Goal: Task Accomplishment & Management: Use online tool/utility

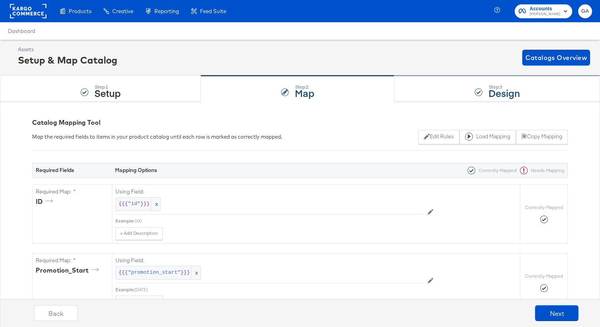
click at [448, 92] on div "Step: 3 Design" at bounding box center [498, 89] width 206 height 26
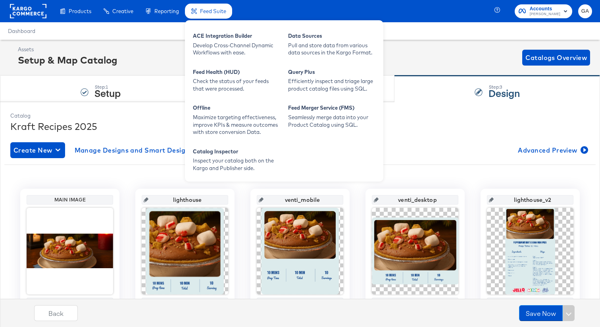
click at [220, 12] on span "Feed Suite" at bounding box center [213, 11] width 26 height 6
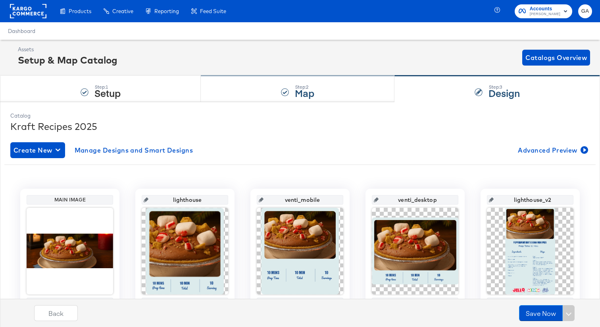
click at [264, 93] on div "Step: 2 Map" at bounding box center [298, 89] width 194 height 26
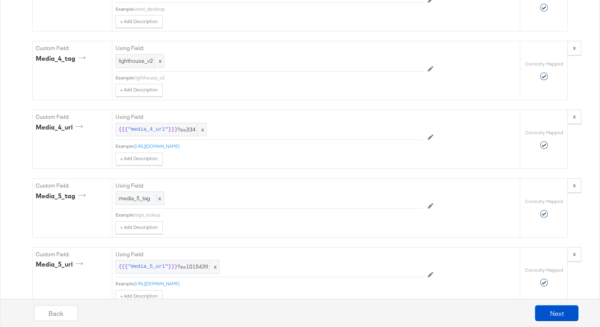
scroll to position [1454, 0]
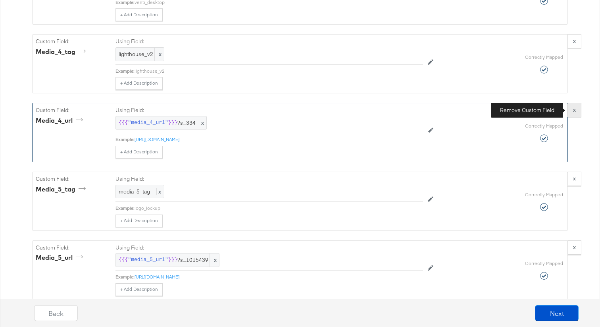
click at [575, 110] on strong "x" at bounding box center [574, 109] width 3 height 7
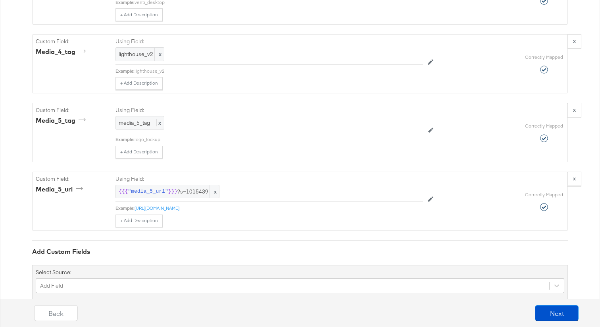
scroll to position [1543, 0]
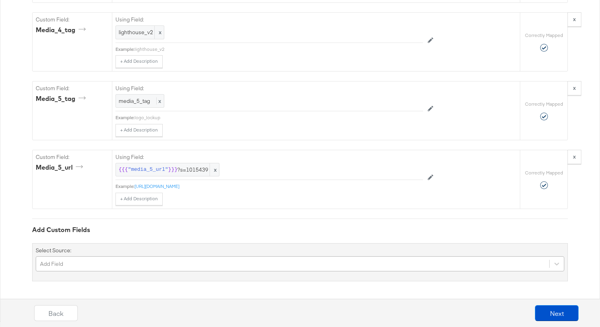
click at [145, 271] on div "Add Field" at bounding box center [300, 263] width 529 height 15
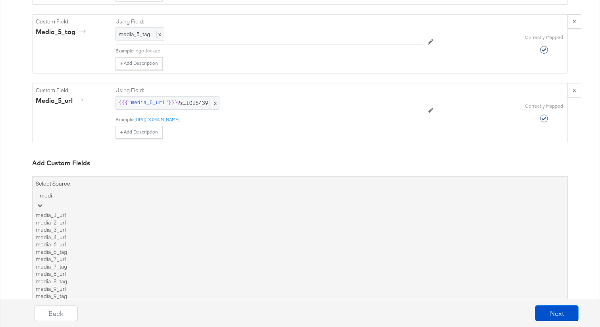
type input "media"
click at [95, 256] on div "media_6_tag" at bounding box center [300, 252] width 529 height 8
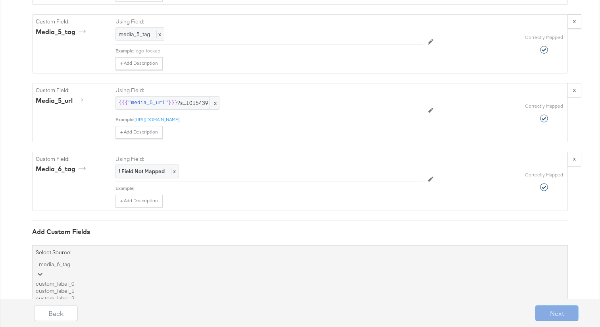
scroll to position [1611, 0]
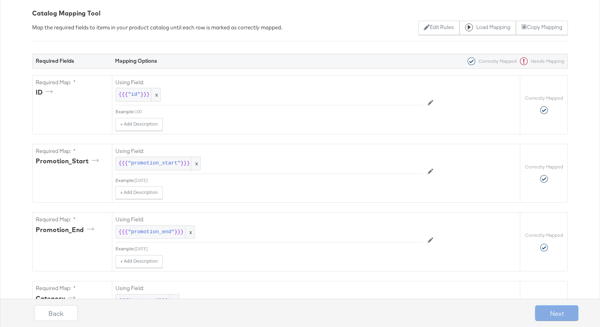
scroll to position [0, 0]
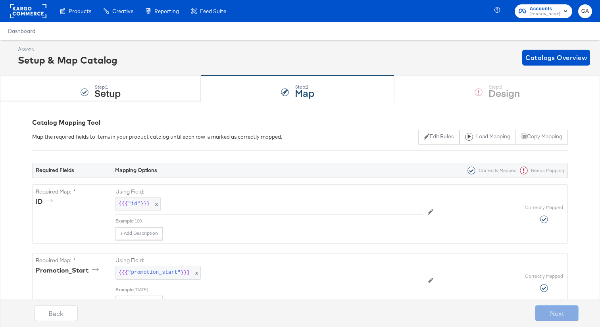
click at [473, 95] on div "Step: 1 Setup Step: 2 Map Step: 3 Design" at bounding box center [300, 88] width 600 height 26
click at [471, 93] on div "Step: 1 Setup Step: 2 Map Step: 3 Design" at bounding box center [300, 88] width 600 height 26
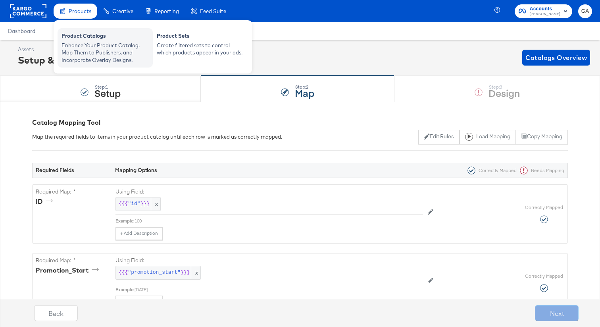
click at [87, 42] on div "Enhance Your Product Catalog, Map Them to Publishers, and Incorporate Overlay D…" at bounding box center [105, 53] width 87 height 22
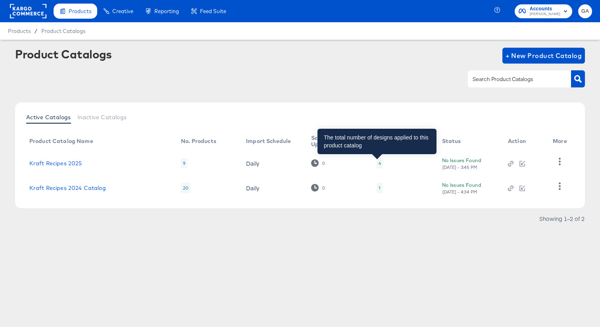
click at [379, 161] on div "4" at bounding box center [380, 163] width 2 height 6
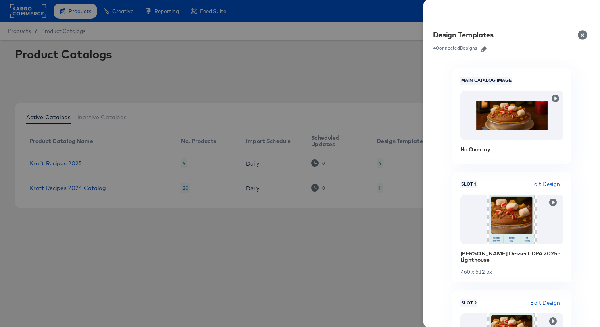
click at [320, 60] on div at bounding box center [300, 163] width 600 height 327
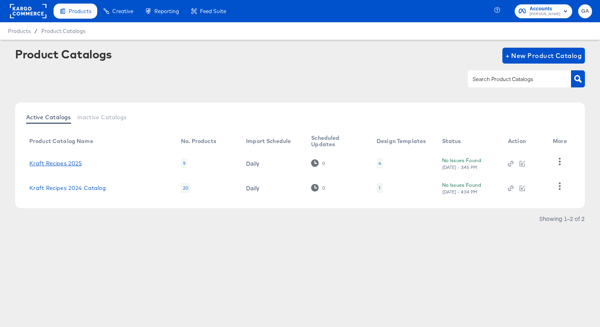
click at [69, 160] on link "Kraft Recipes 2025" at bounding box center [55, 163] width 53 height 6
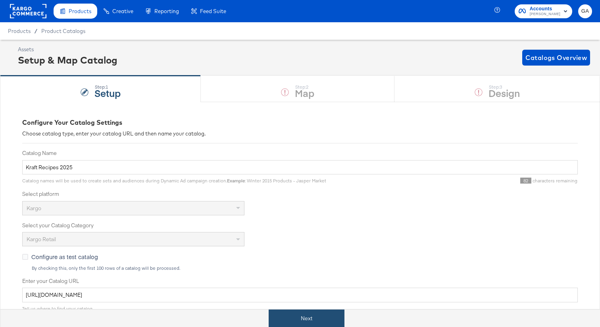
click at [294, 319] on button "Next" at bounding box center [307, 318] width 76 height 18
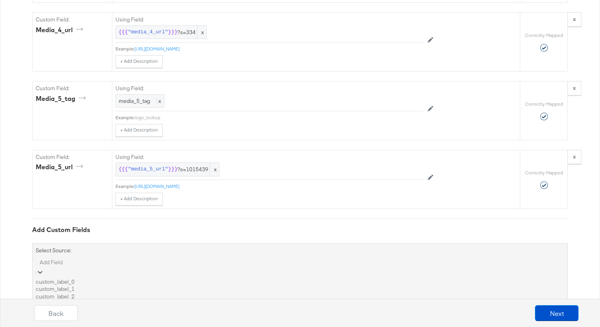
scroll to position [1611, 0]
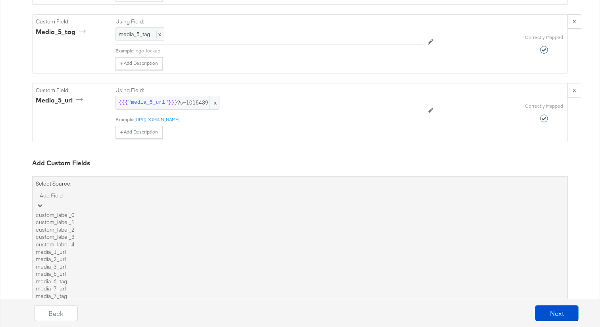
click at [120, 278] on div "media_6_tag" at bounding box center [300, 282] width 529 height 8
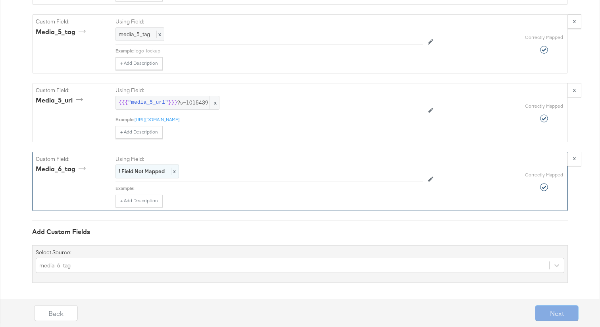
click at [150, 168] on strong "! Field Not Mapped" at bounding box center [142, 171] width 46 height 7
click at [149, 173] on div "Select..." at bounding box center [251, 172] width 271 height 14
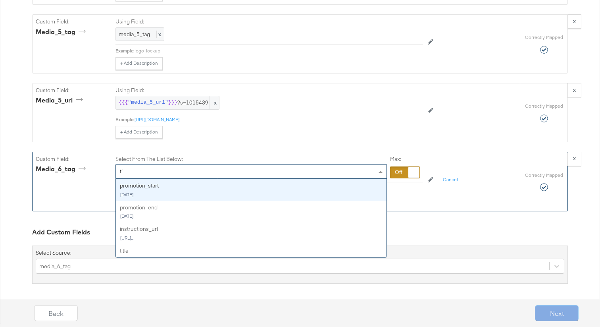
type input "tit"
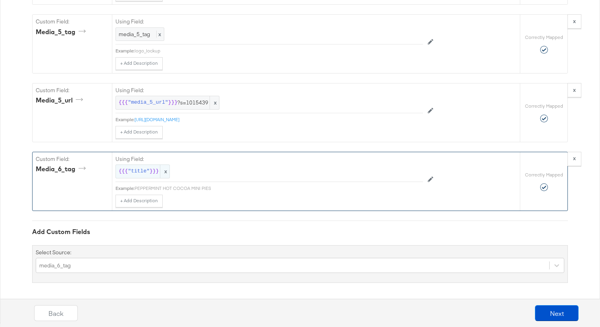
click at [151, 173] on span "}}}" at bounding box center [154, 172] width 9 height 8
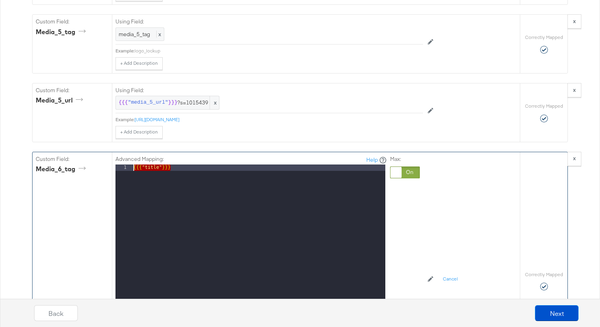
drag, startPoint x: 186, startPoint y: 173, endPoint x: 117, endPoint y: 170, distance: 69.2
click at [117, 170] on div "1 {{{ "title" }}} XXXXXXXXXXXXXXXXXXXXXXXXXXXXXXXXXXXXXXXXXXXXXXXXXX" at bounding box center [251, 263] width 270 height 199
click at [75, 200] on div "Custom Field: media_6_tag" at bounding box center [72, 280] width 79 height 257
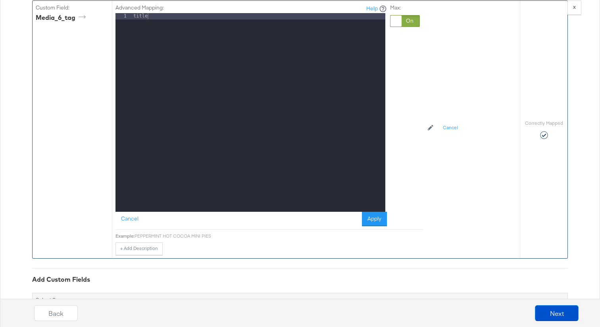
scroll to position [1812, 0]
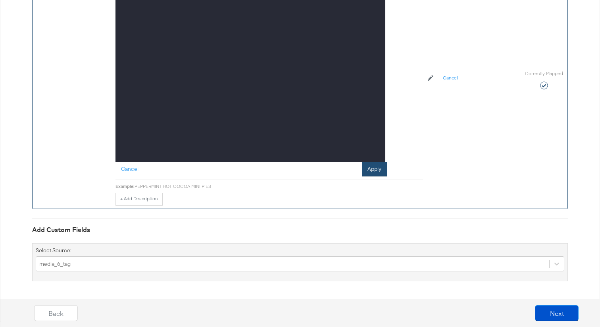
click at [378, 167] on button "Apply" at bounding box center [374, 169] width 25 height 14
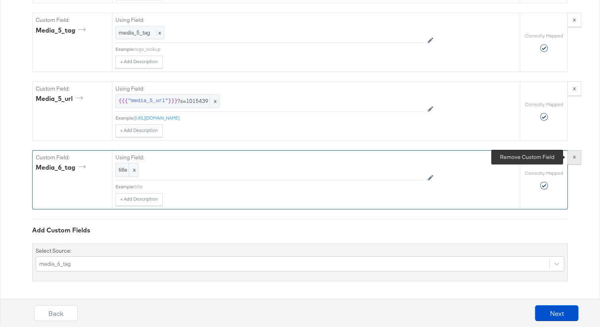
click at [573, 156] on button "x" at bounding box center [575, 157] width 14 height 14
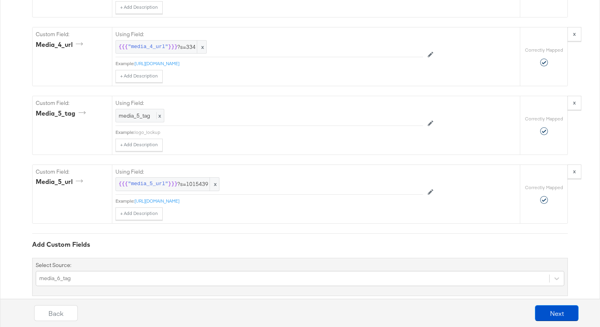
scroll to position [1545, 0]
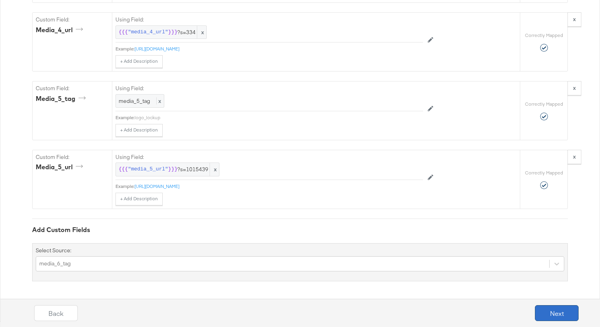
click at [566, 311] on button "Next" at bounding box center [557, 313] width 44 height 16
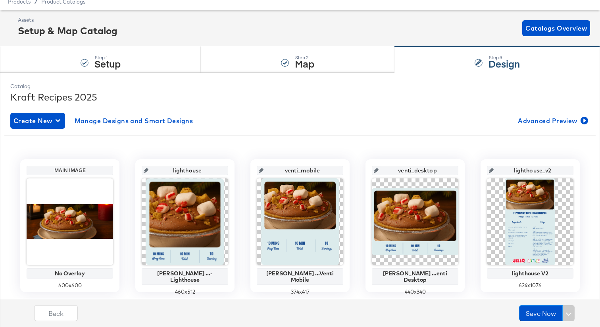
scroll to position [15, 0]
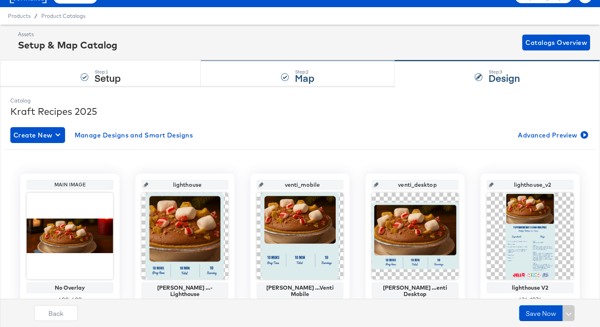
click at [302, 76] on strong "Map" at bounding box center [304, 77] width 19 height 13
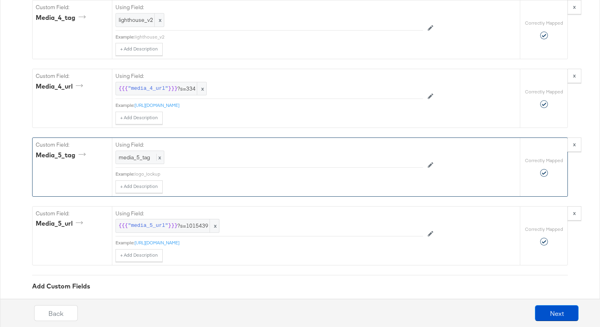
scroll to position [1466, 0]
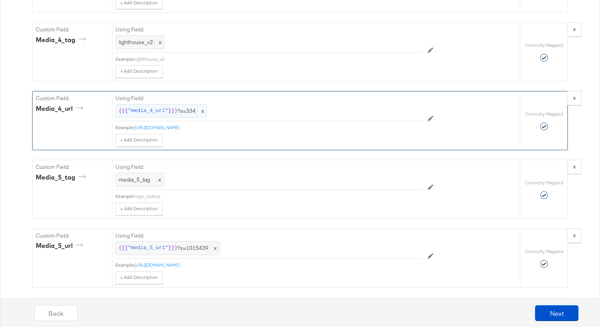
click at [169, 112] on span "}}}" at bounding box center [172, 111] width 9 height 8
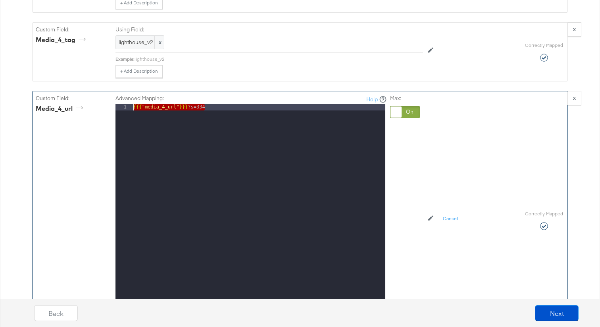
drag, startPoint x: 249, startPoint y: 106, endPoint x: 121, endPoint y: 100, distance: 128.4
click at [121, 100] on div "Advanced Mapping: Help 1 {{{ "media_4_url" }}} ?s=334 XXXXXXXXXXXXXXXXXXXXXXXXX…" at bounding box center [252, 206] width 272 height 222
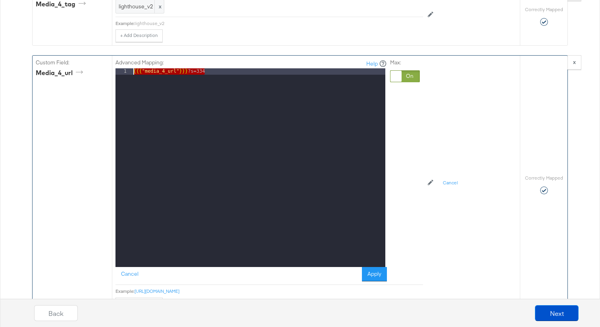
scroll to position [1500, 0]
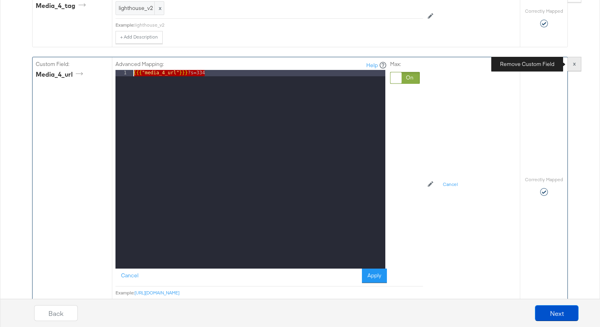
click at [574, 65] on strong "x" at bounding box center [574, 63] width 3 height 7
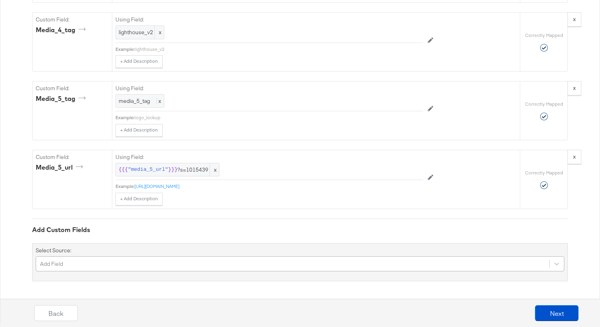
scroll to position [1543, 0]
click at [149, 267] on div "Add Field" at bounding box center [300, 263] width 529 height 15
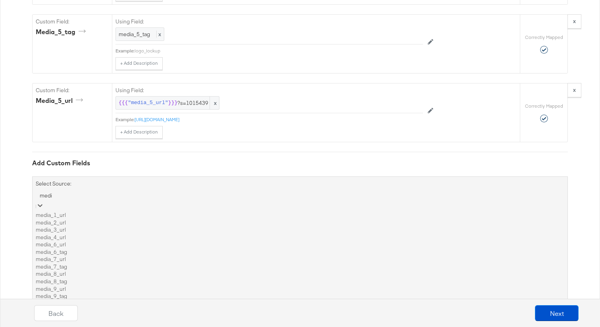
type input "media"
click at [102, 256] on div "media_6_tag" at bounding box center [300, 252] width 529 height 8
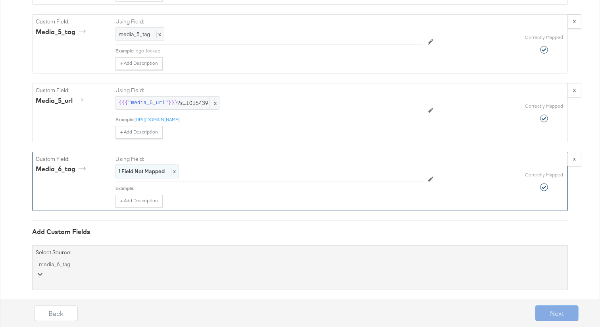
click at [151, 176] on div "! Field Not Mapped x" at bounding box center [148, 171] width 64 height 14
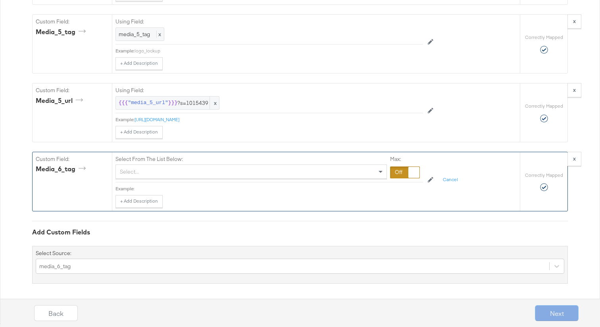
click at [172, 171] on div "Select..." at bounding box center [251, 172] width 271 height 14
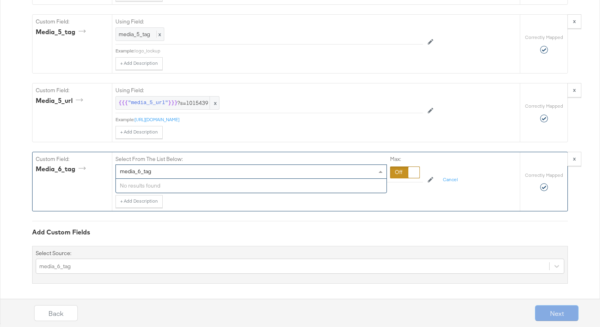
type input "media_6_tag"
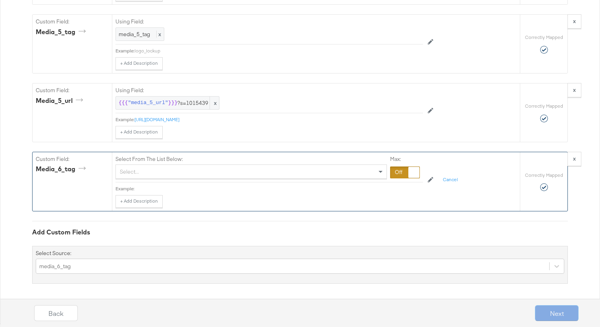
click at [176, 224] on div "Add Custom Fields Select Source: media_6_tag" at bounding box center [300, 252] width 536 height 63
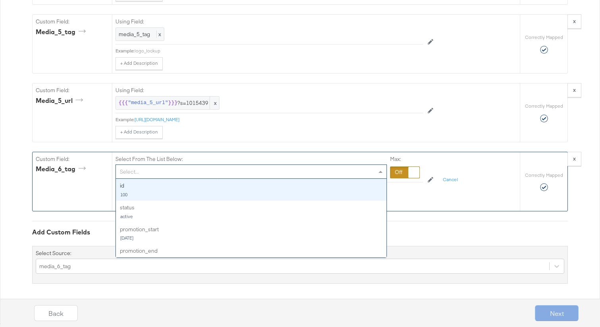
click at [166, 168] on div "Select..." at bounding box center [251, 172] width 271 height 14
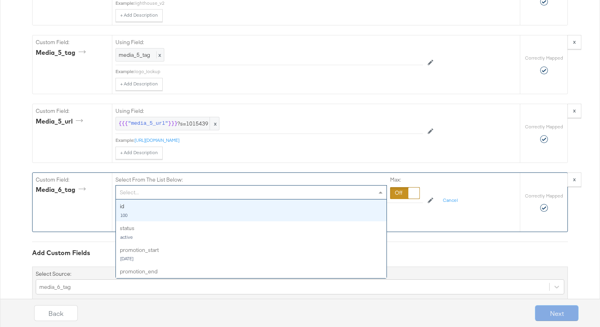
scroll to position [1526, 0]
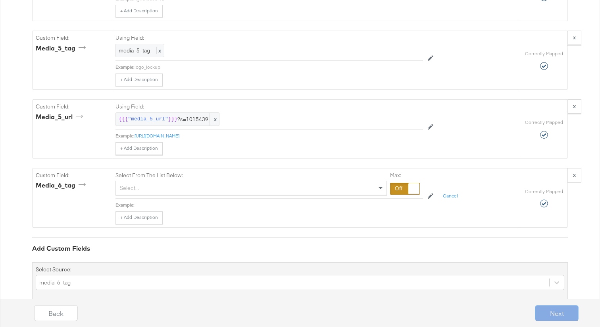
click at [72, 240] on div "Add Custom Fields Select Source: media_6_tag" at bounding box center [300, 268] width 536 height 63
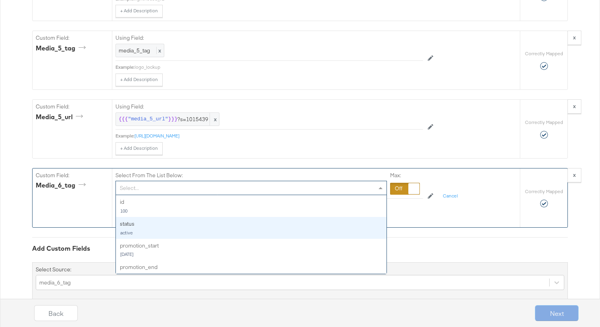
scroll to position [22, 0]
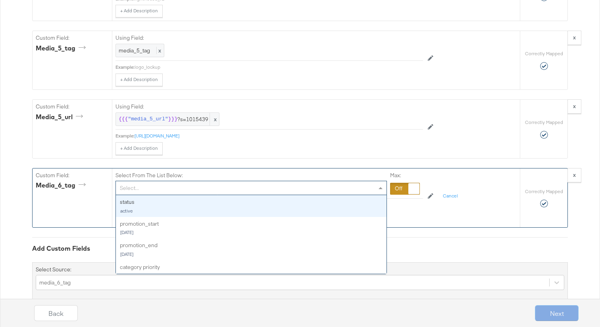
click at [143, 189] on div "Select..." at bounding box center [251, 188] width 271 height 14
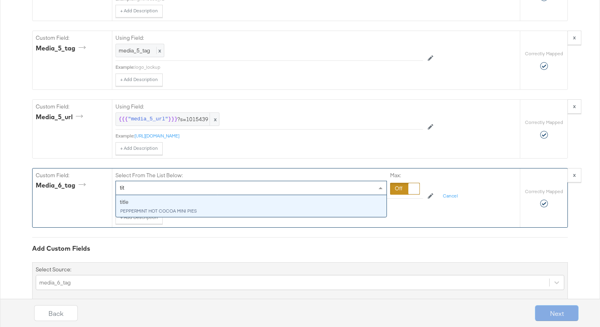
scroll to position [0, 0]
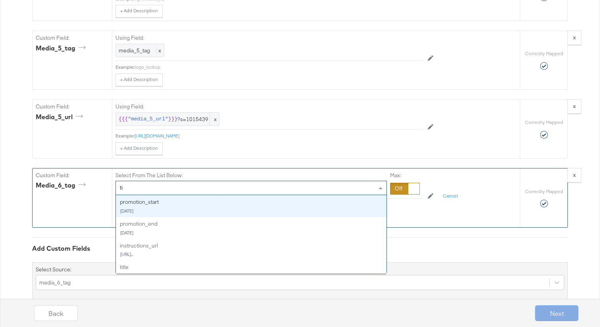
type input "t"
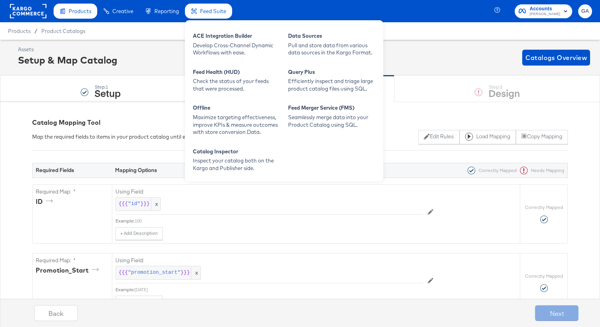
click at [215, 11] on span "Feed Suite" at bounding box center [213, 11] width 26 height 6
click at [215, 54] on div "Develop Cross-Channel Dynamic Workflows with ease." at bounding box center [236, 49] width 87 height 15
